Goal: Information Seeking & Learning: Learn about a topic

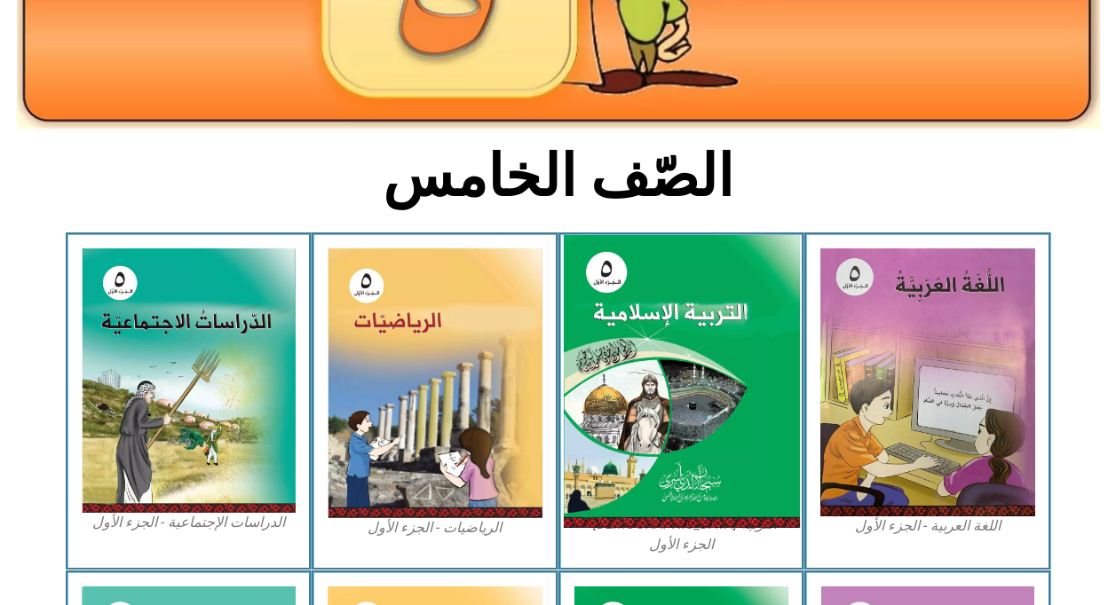
scroll to position [355, 0]
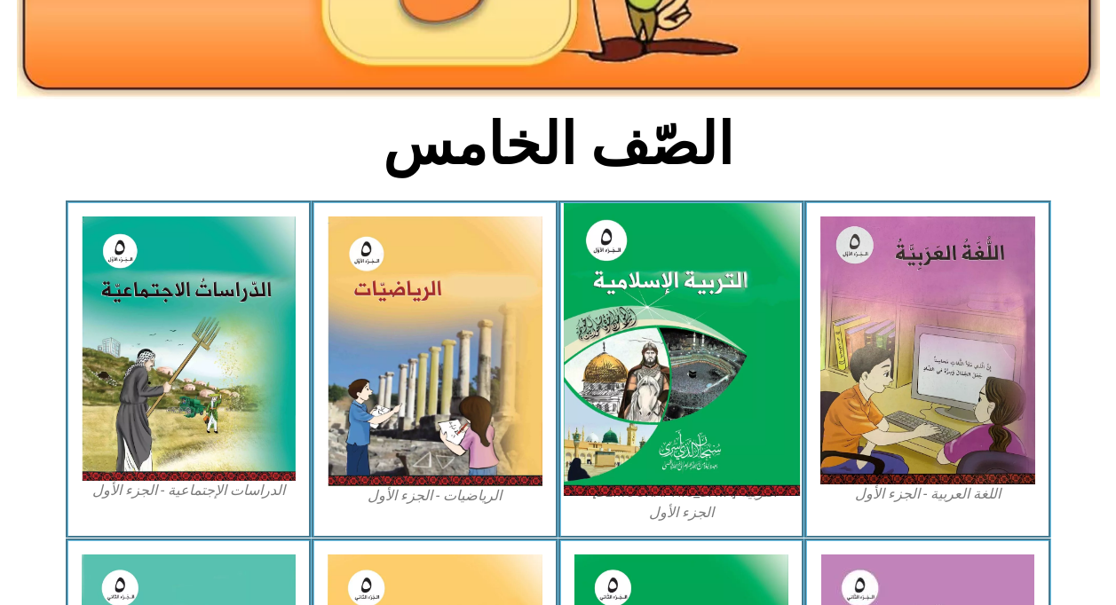
click at [649, 325] on img at bounding box center [681, 350] width 236 height 294
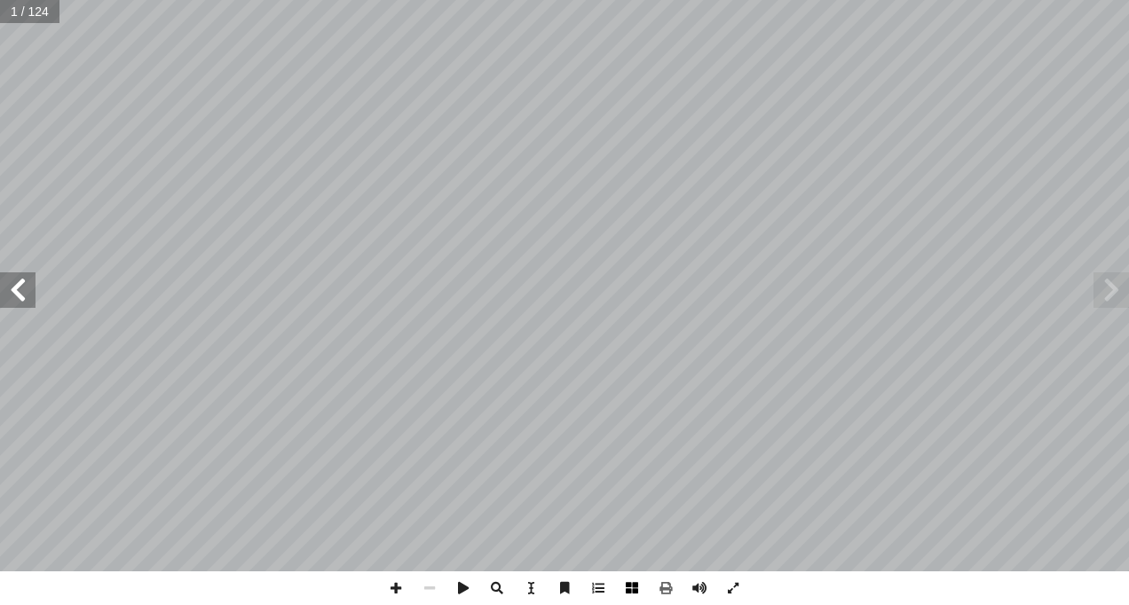
click at [625, 583] on span at bounding box center [632, 589] width 34 height 34
click at [1100, 290] on span at bounding box center [1112, 291] width 36 height 36
click at [1095, 290] on span at bounding box center [1112, 291] width 36 height 36
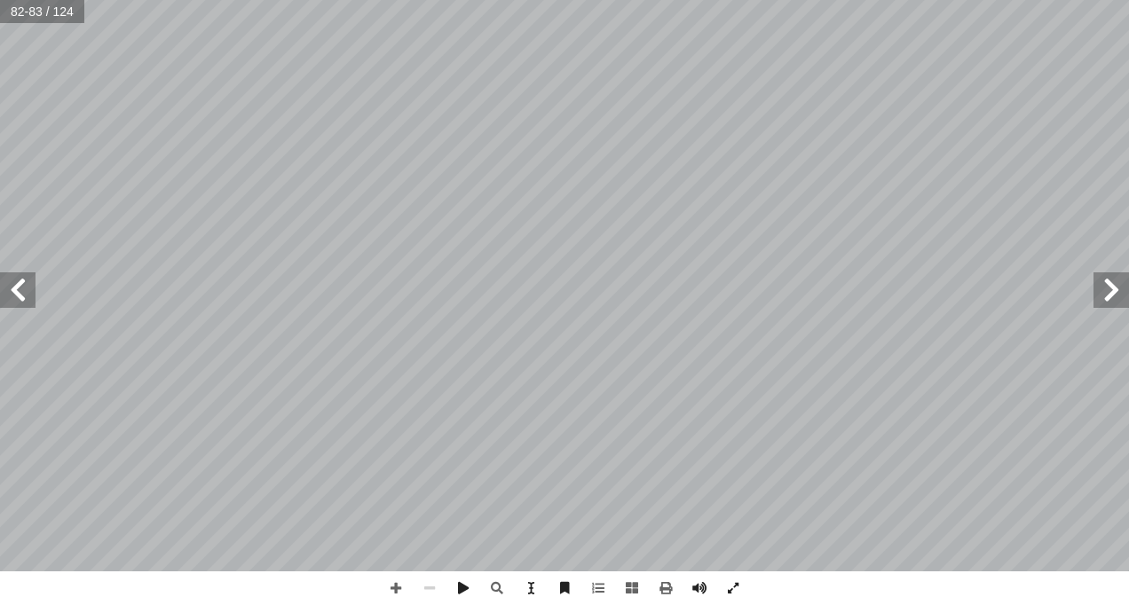
click at [1095, 290] on span at bounding box center [1112, 291] width 36 height 36
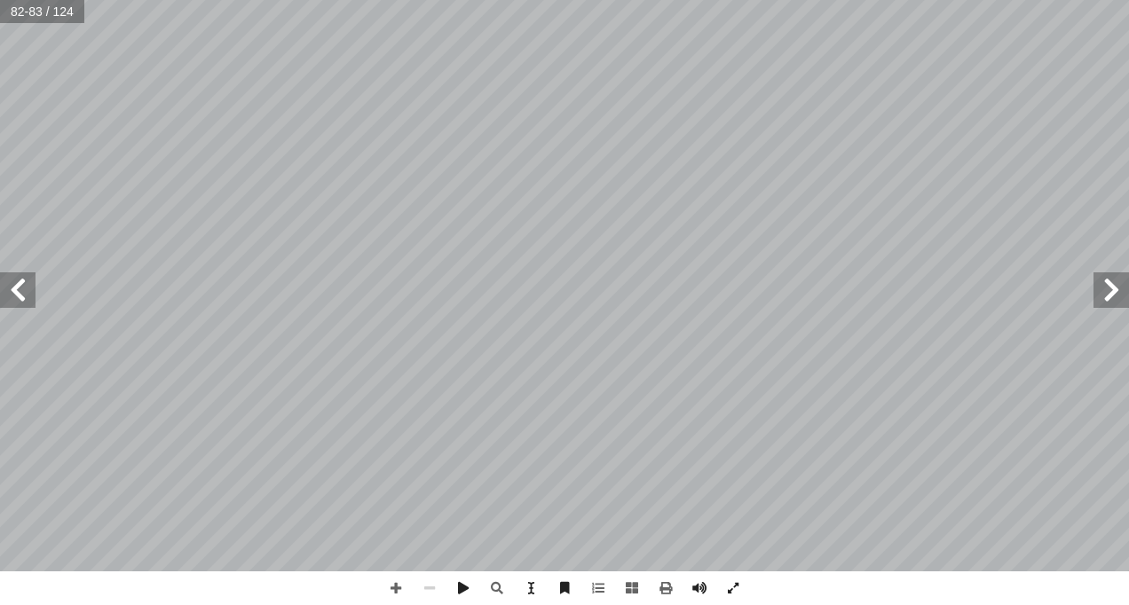
click at [1095, 290] on span at bounding box center [1112, 291] width 36 height 36
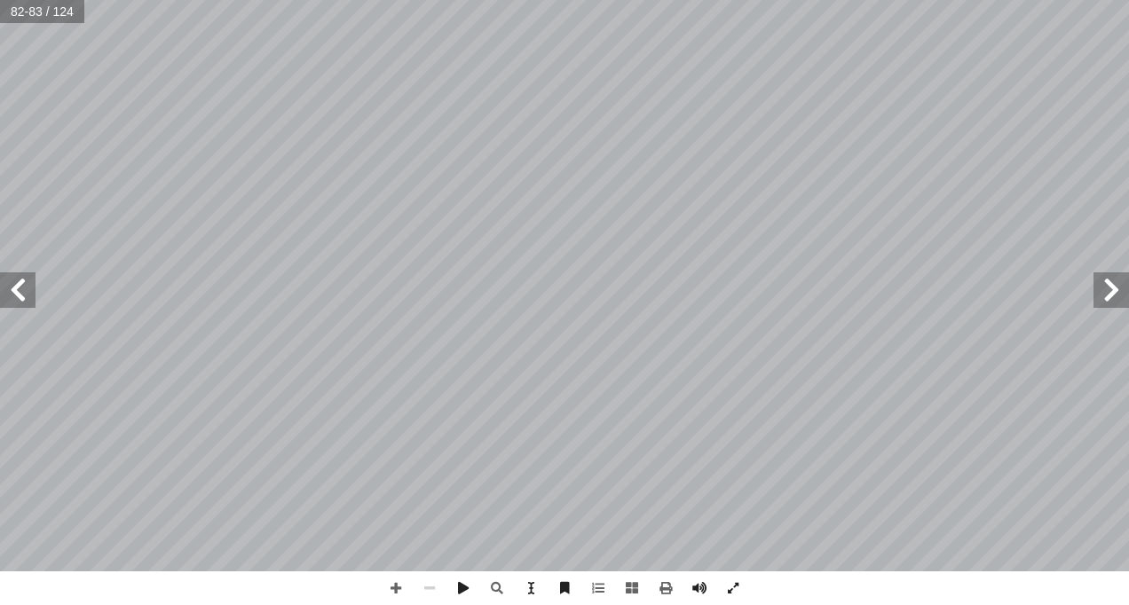
click at [1095, 290] on span at bounding box center [1112, 291] width 36 height 36
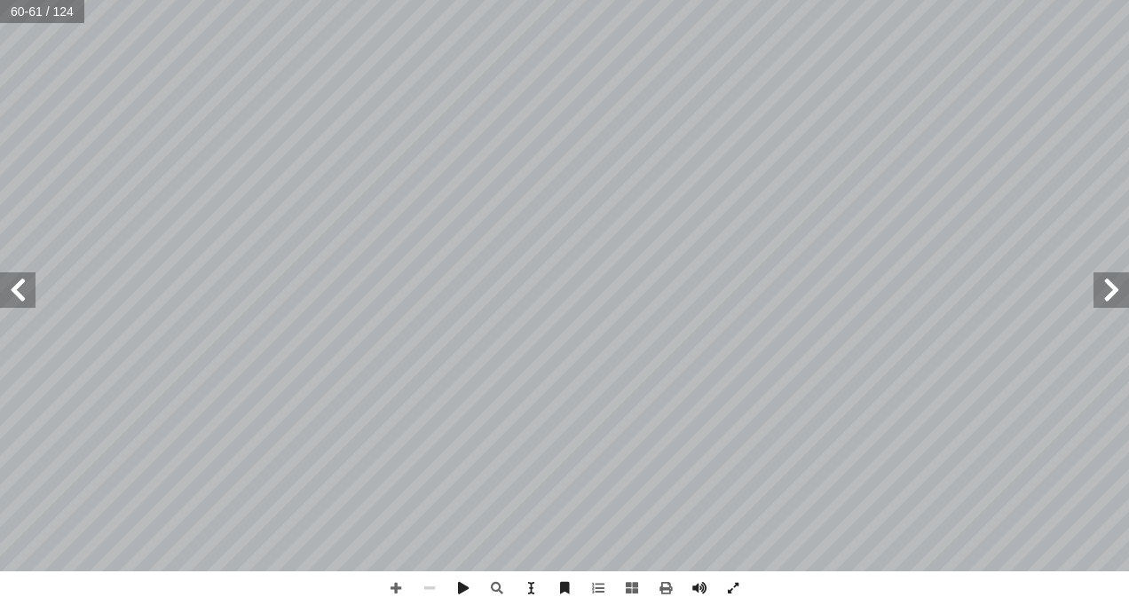
click at [1106, 291] on span at bounding box center [1112, 291] width 36 height 36
click at [1103, 291] on span at bounding box center [1112, 291] width 36 height 36
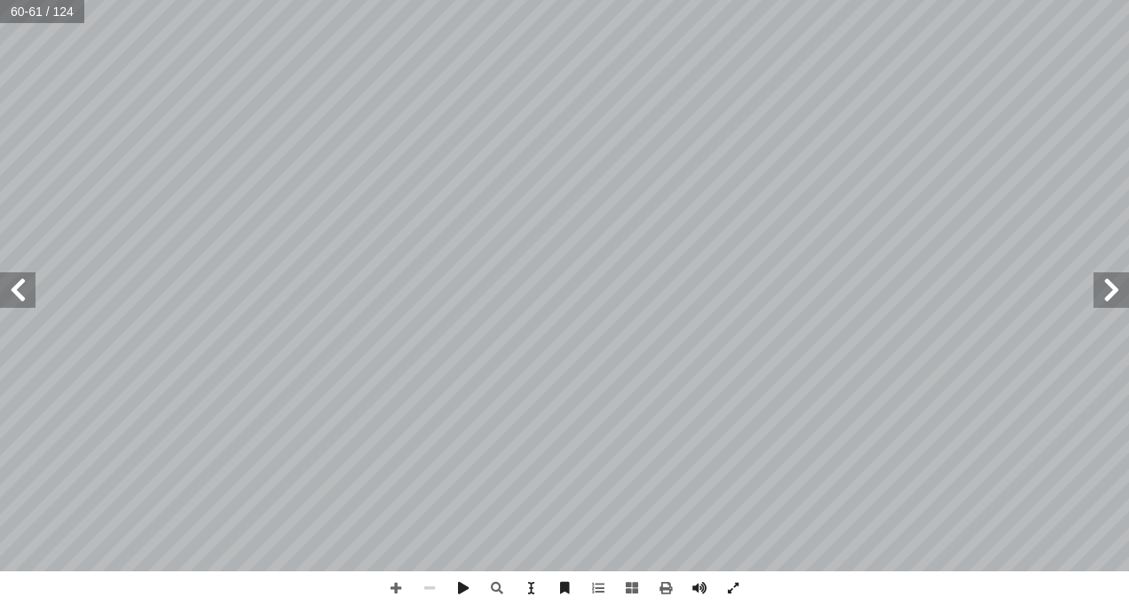
click at [1103, 291] on span at bounding box center [1112, 291] width 36 height 36
click at [1101, 289] on span at bounding box center [1112, 291] width 36 height 36
click at [1101, 288] on span at bounding box center [1112, 291] width 36 height 36
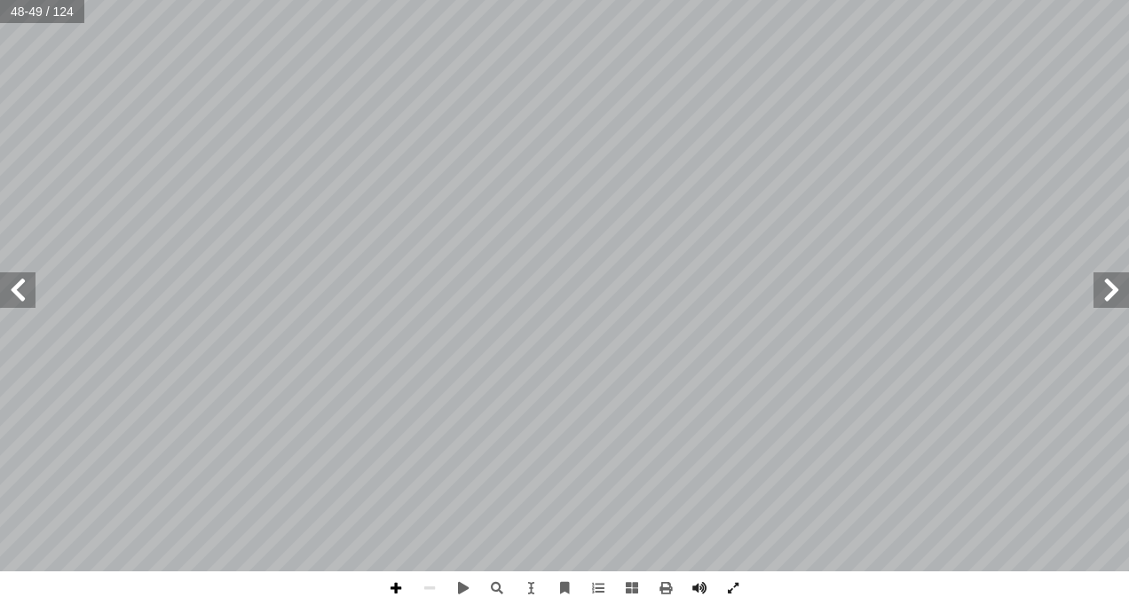
click at [394, 584] on span at bounding box center [396, 589] width 34 height 34
drag, startPoint x: 396, startPoint y: 589, endPoint x: 408, endPoint y: 577, distance: 17.0
click at [399, 585] on span at bounding box center [396, 589] width 34 height 34
click at [33, 296] on span at bounding box center [18, 291] width 36 height 36
click at [1103, 298] on span at bounding box center [1112, 291] width 36 height 36
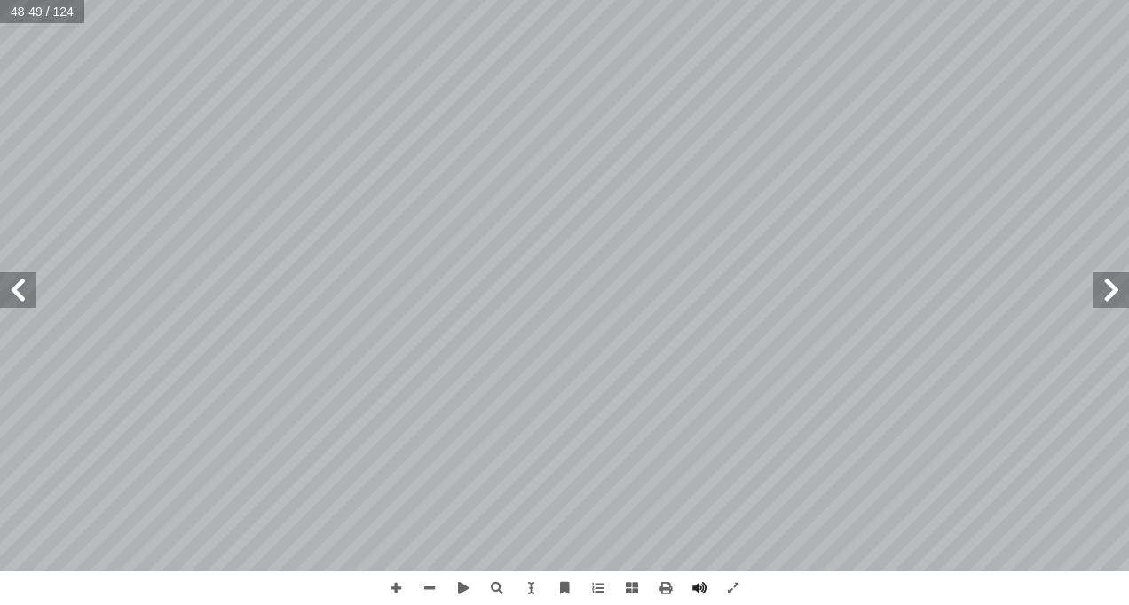
click at [19, 298] on span at bounding box center [18, 291] width 36 height 36
